Goal: Task Accomplishment & Management: Manage account settings

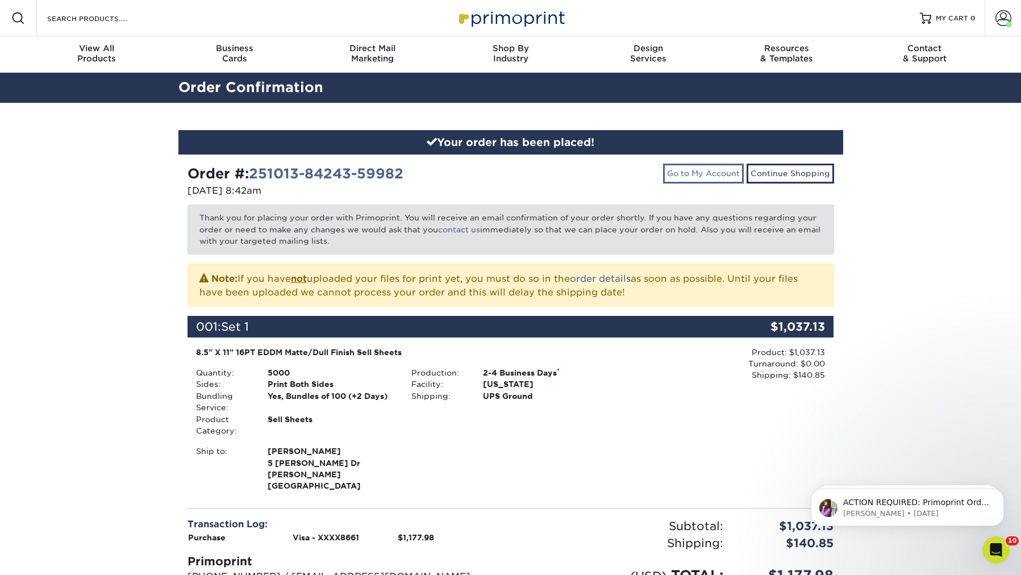
click at [713, 177] on link "Go to My Account" at bounding box center [703, 173] width 81 height 19
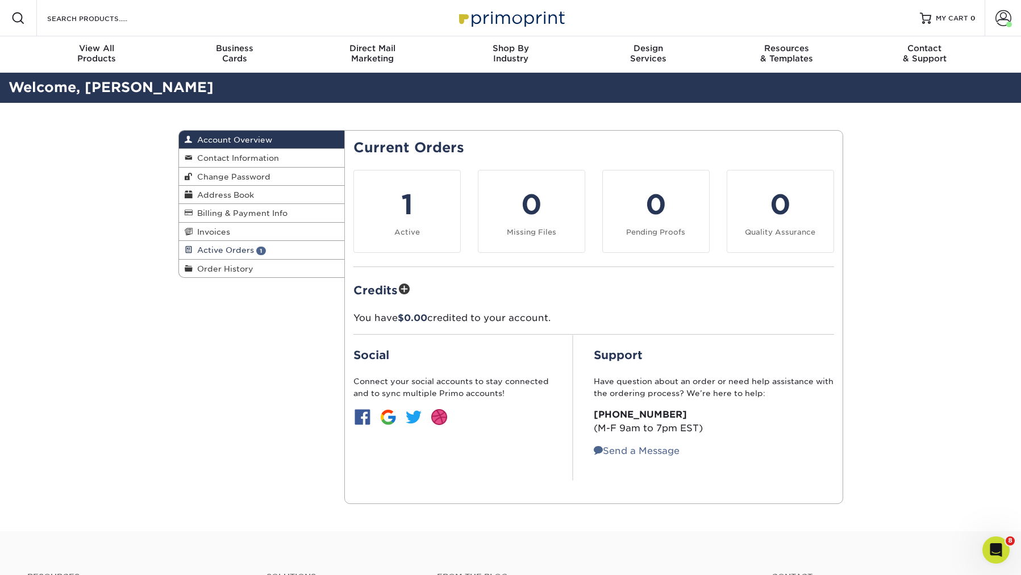
click at [262, 251] on span "1" at bounding box center [261, 251] width 10 height 9
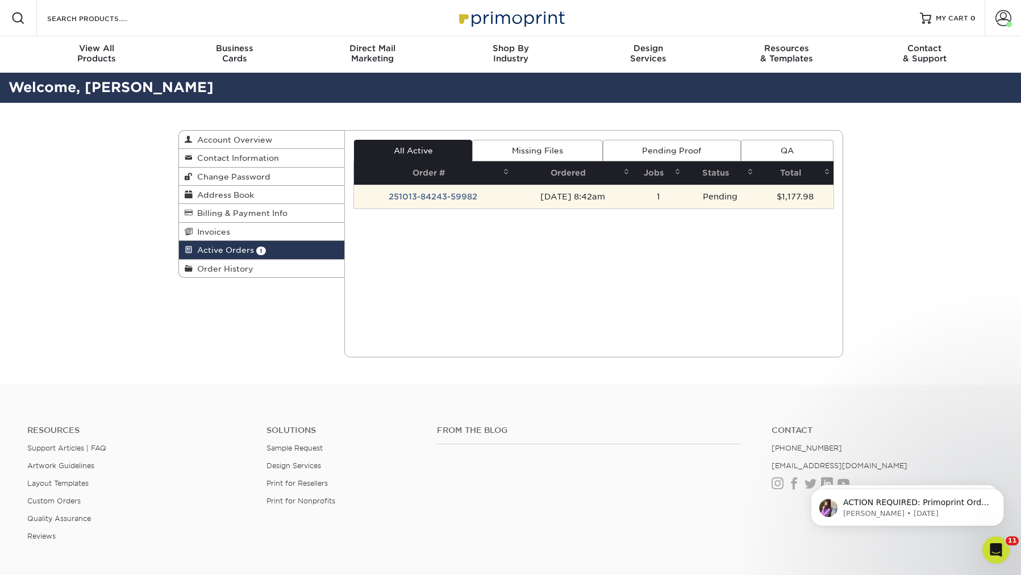
click at [393, 194] on td "251013-84243-59982" at bounding box center [433, 197] width 158 height 24
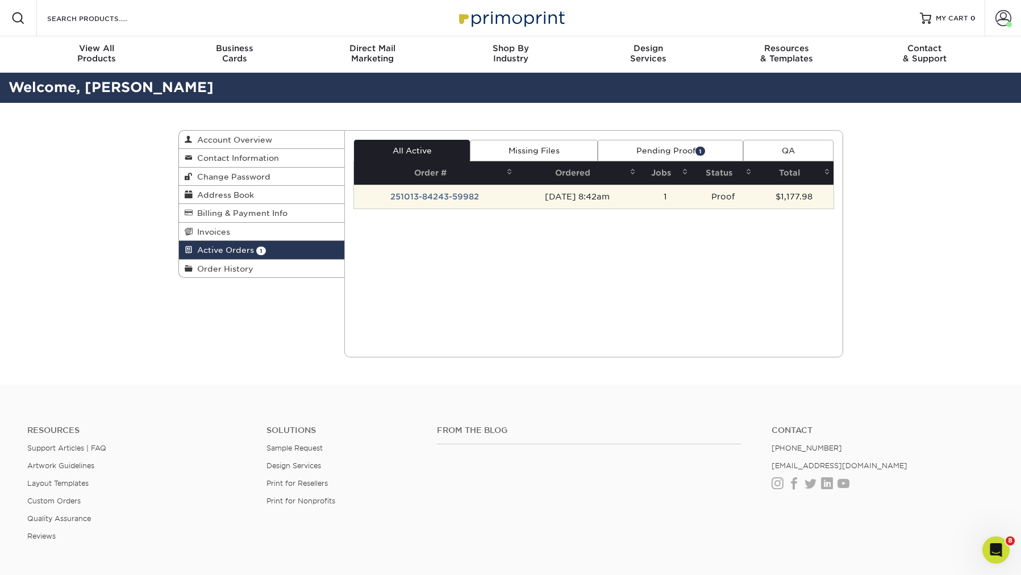
click at [451, 199] on td "251013-84243-59982" at bounding box center [435, 197] width 162 height 24
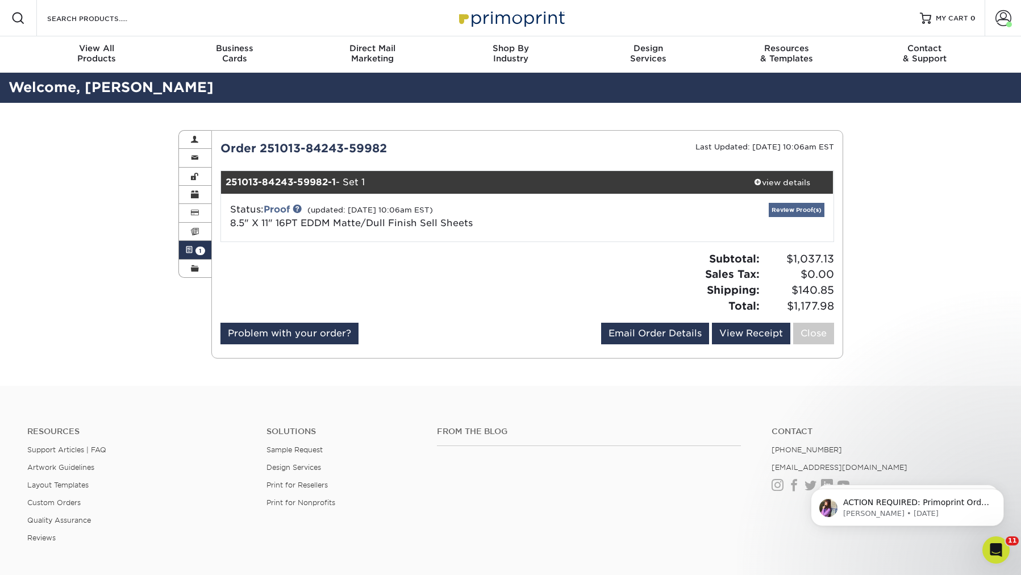
click at [789, 210] on link "Review Proof(s)" at bounding box center [797, 210] width 56 height 14
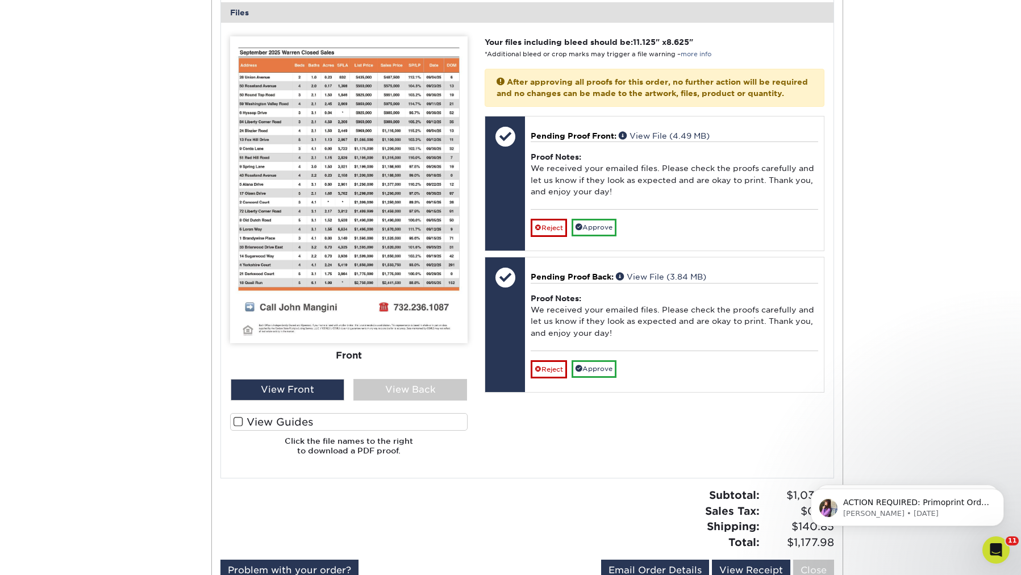
scroll to position [456, 0]
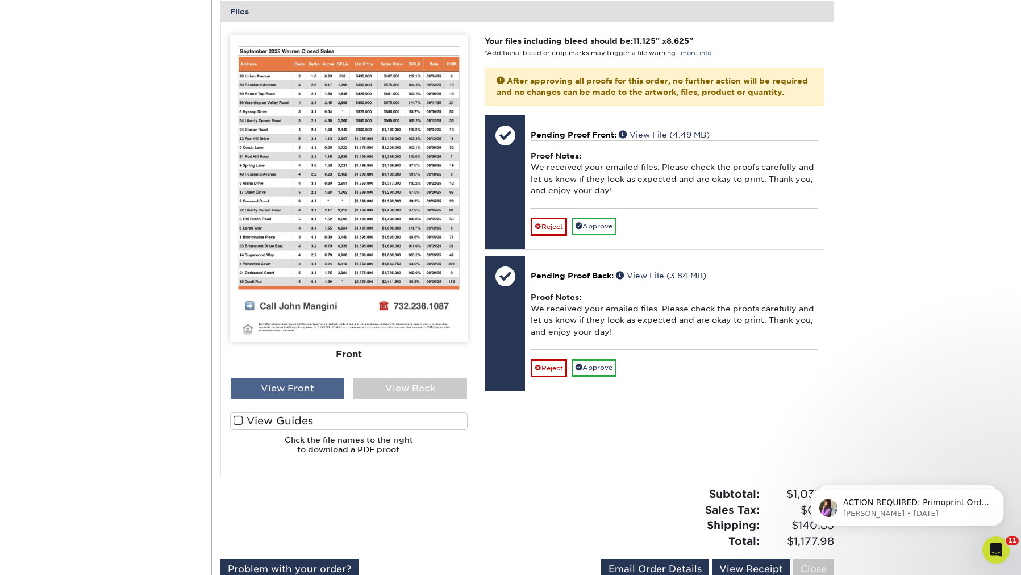
click at [304, 378] on div "View Front" at bounding box center [288, 389] width 114 height 22
click at [367, 386] on div "View Back" at bounding box center [410, 389] width 114 height 22
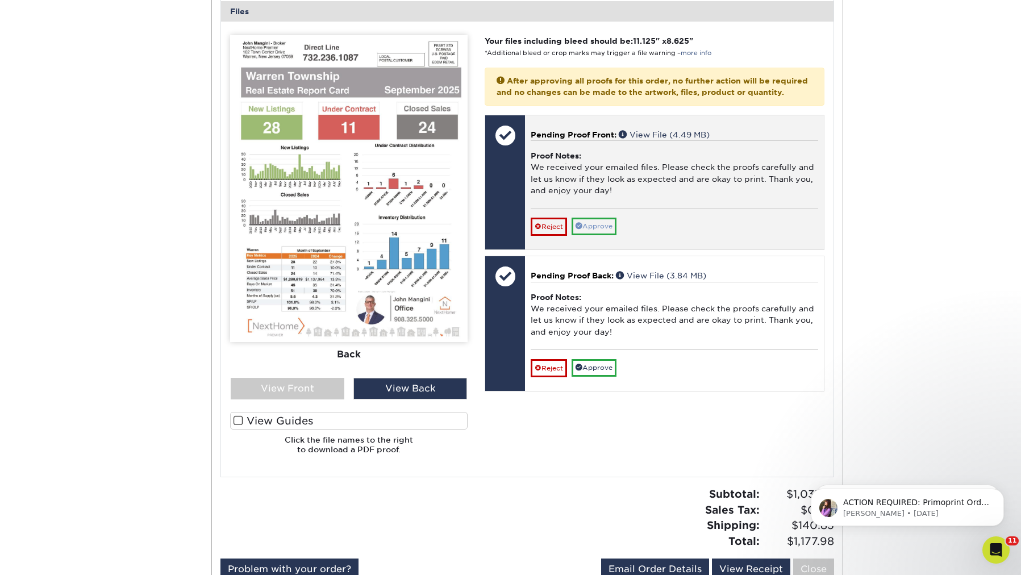
click at [593, 225] on link "Approve" at bounding box center [593, 227] width 45 height 18
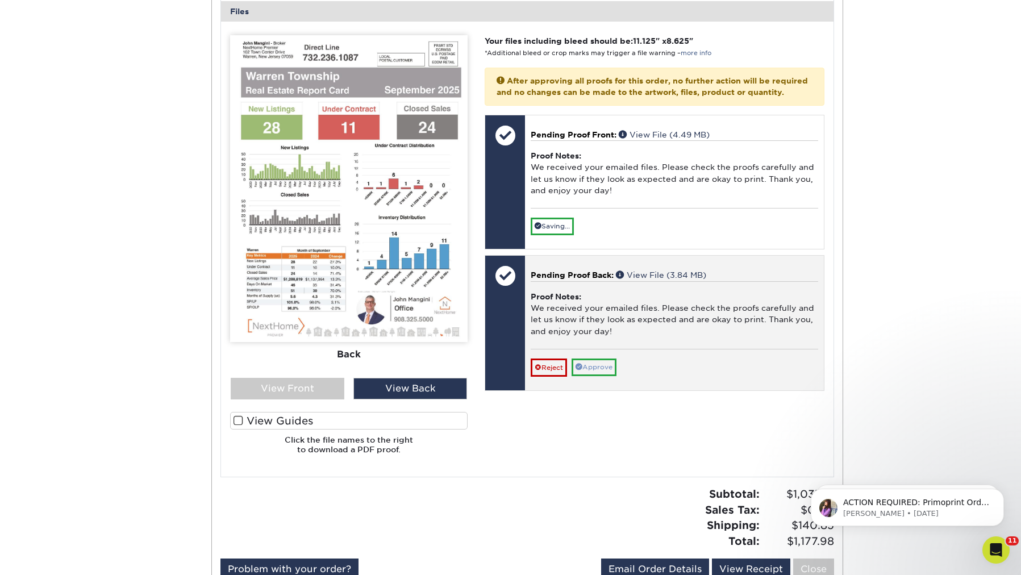
click at [594, 358] on link "Approve" at bounding box center [593, 367] width 45 height 18
